Goal: Information Seeking & Learning: Compare options

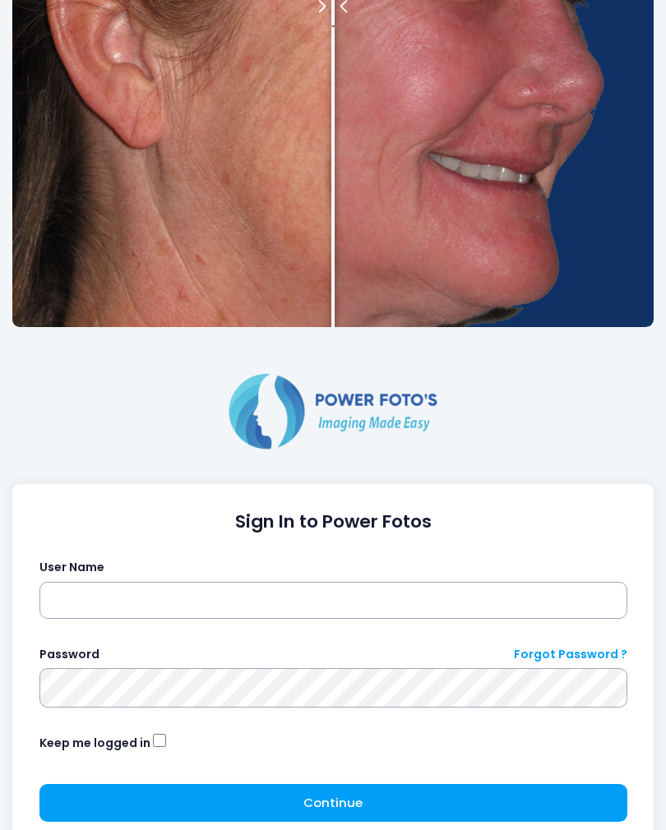
scroll to position [369, 0]
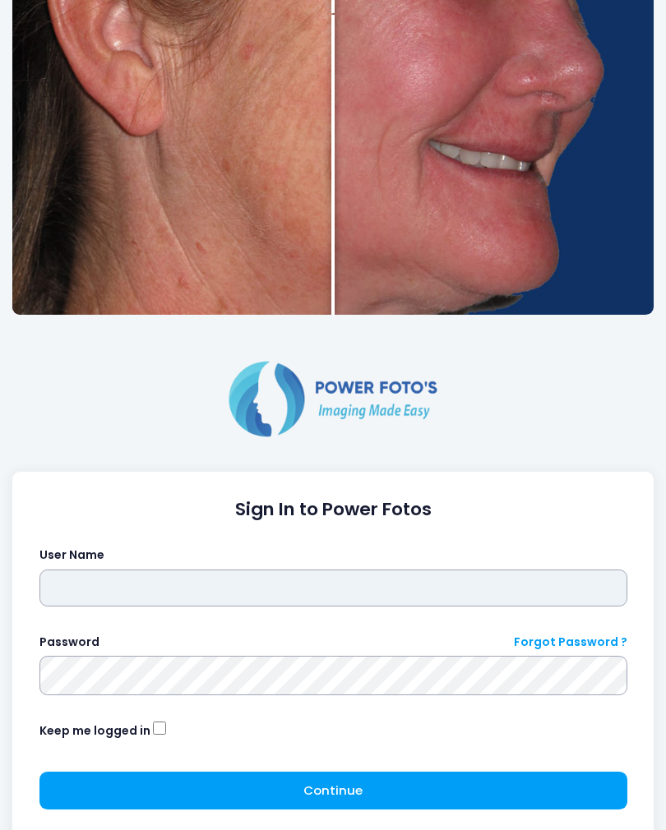
click at [386, 575] on input "text" at bounding box center [333, 589] width 588 height 38
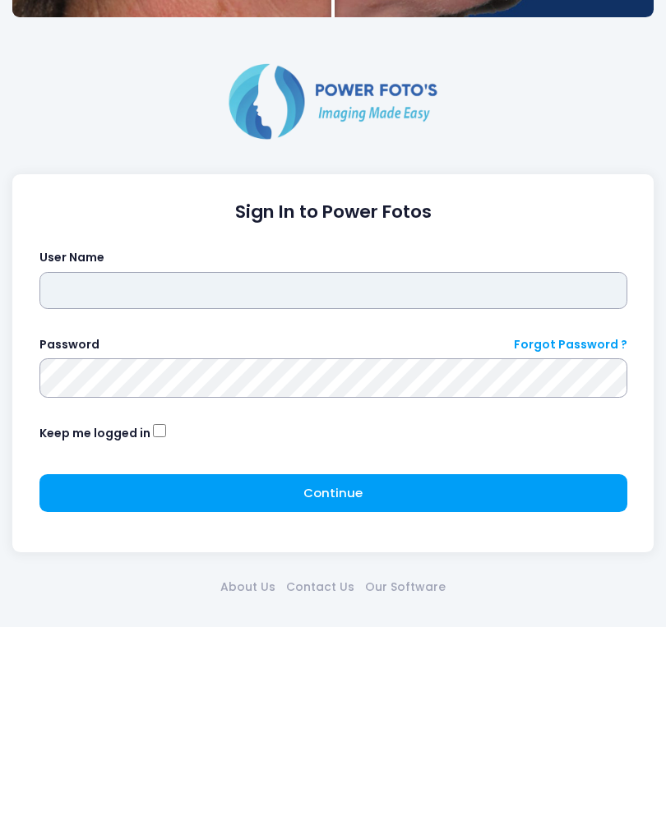
type input "*****"
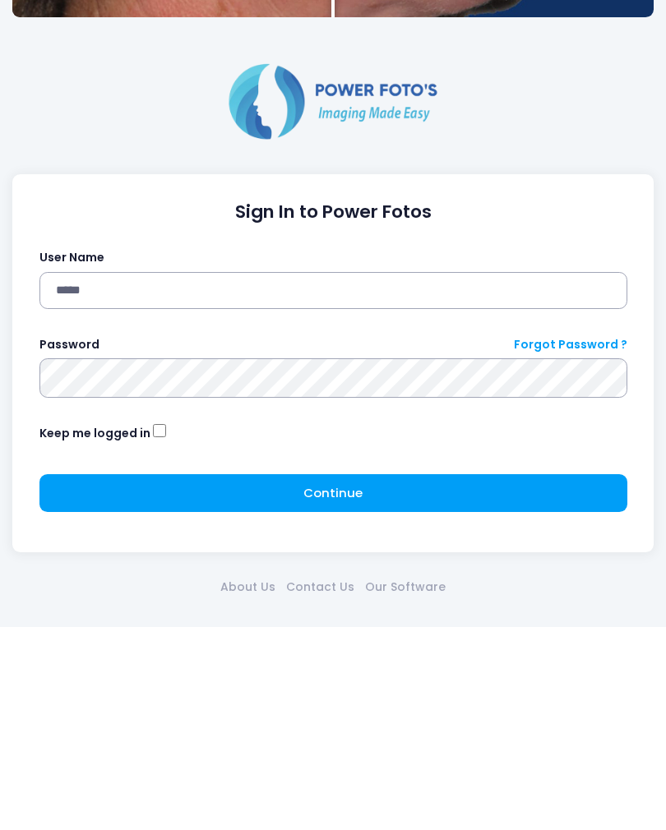
click button "submit" at bounding box center [0, 0] width 0 height 0
click at [438, 678] on button "Continue Please wait..." at bounding box center [333, 697] width 588 height 38
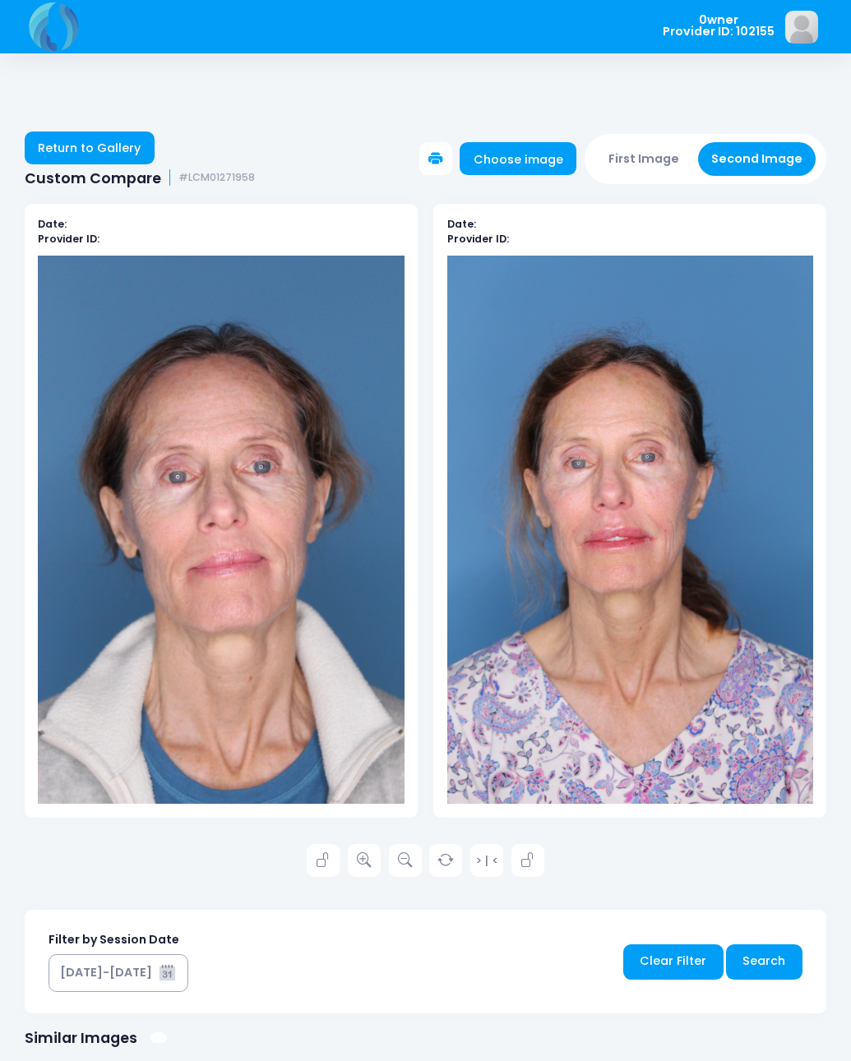
scroll to position [16, 0]
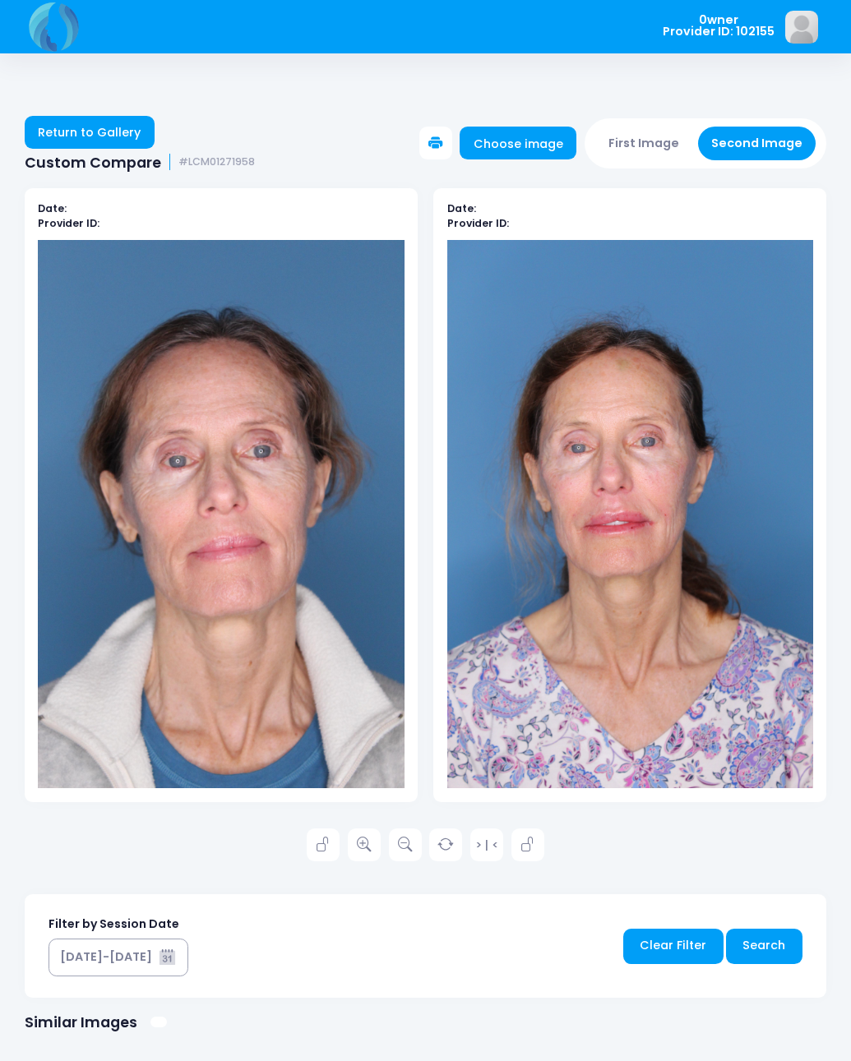
click at [122, 118] on link "Return to Gallery" at bounding box center [90, 132] width 130 height 33
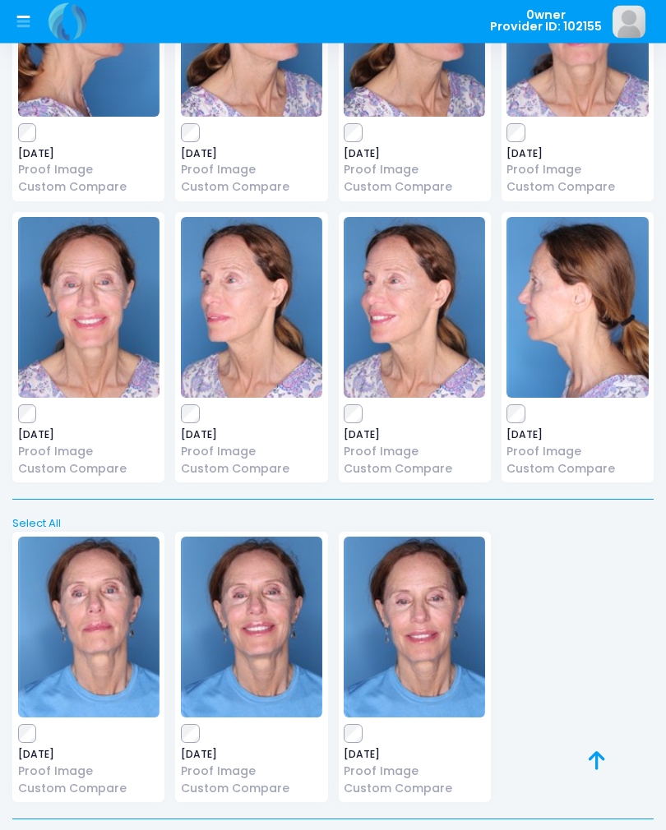
scroll to position [2069, 0]
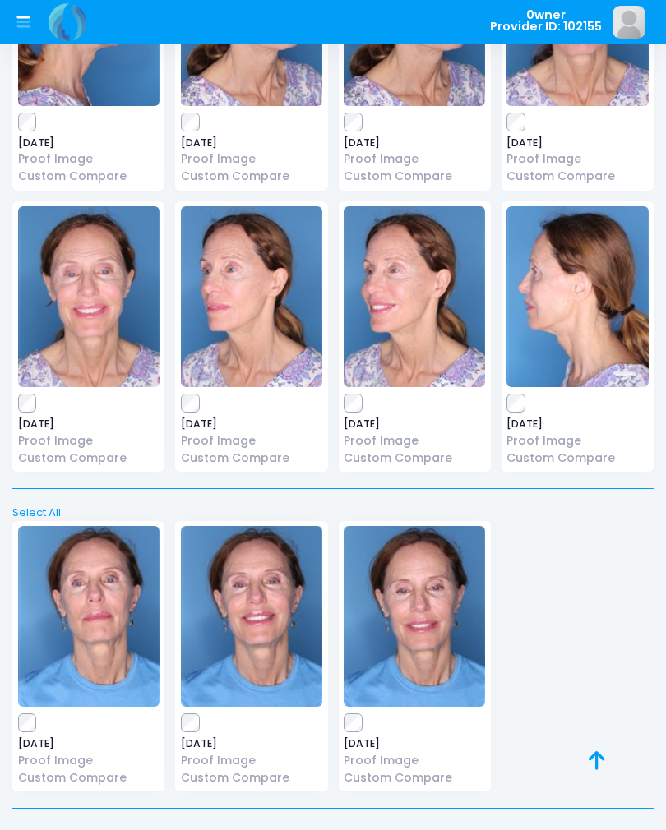
click at [430, 606] on img at bounding box center [414, 616] width 141 height 181
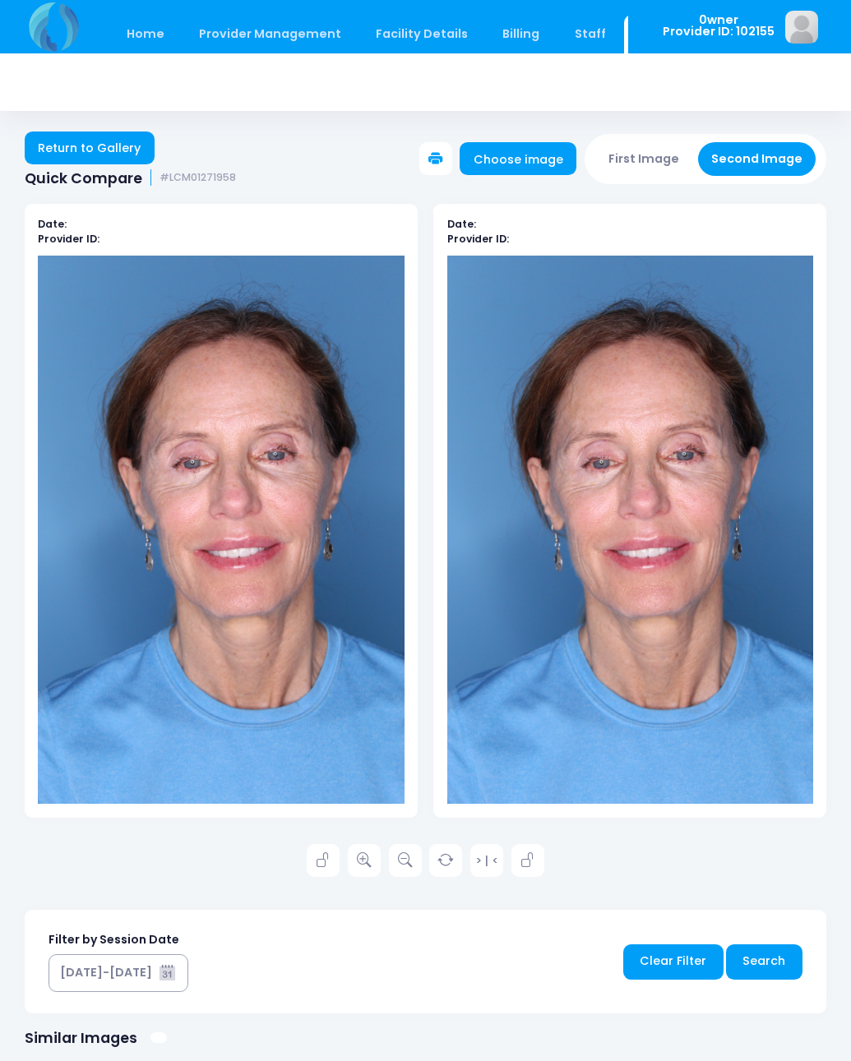
click at [104, 141] on link "Return to Gallery" at bounding box center [90, 148] width 130 height 33
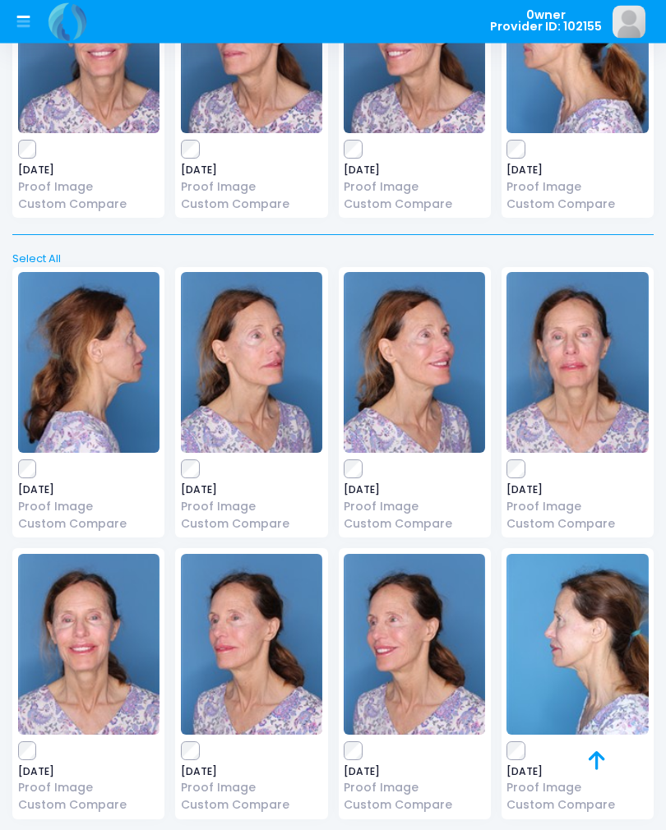
scroll to position [1199, 0]
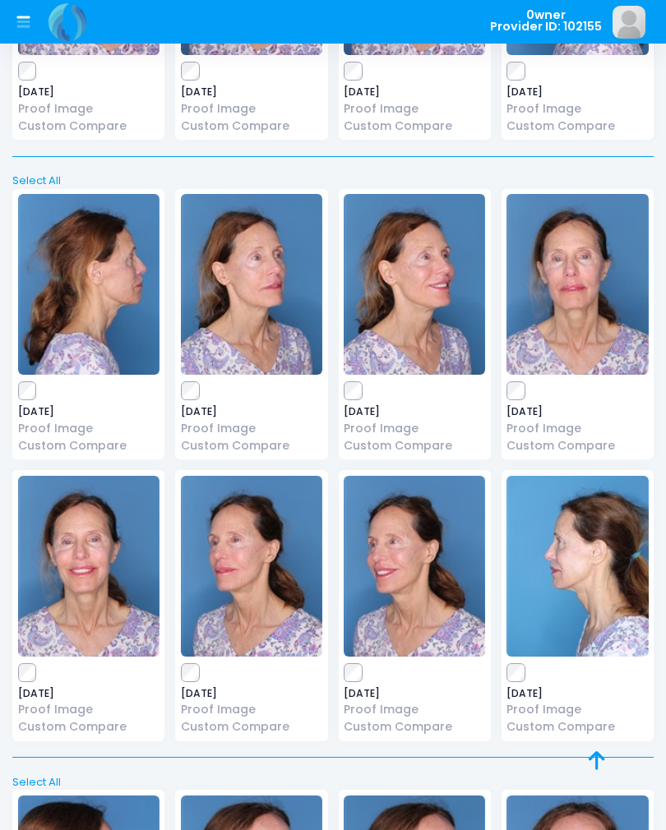
click at [597, 306] on img at bounding box center [576, 284] width 141 height 181
